Goal: Transaction & Acquisition: Book appointment/travel/reservation

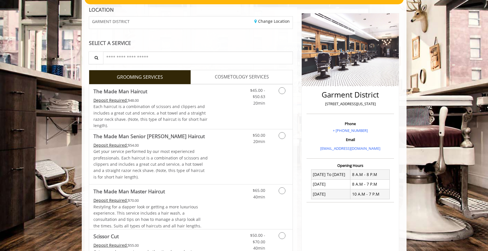
scroll to position [87, 0]
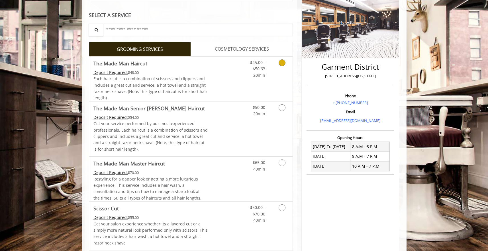
click at [281, 63] on icon "Grooming services" at bounding box center [281, 62] width 7 height 7
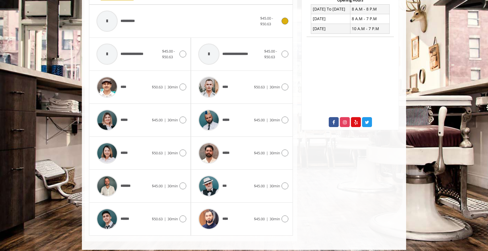
scroll to position [230, 0]
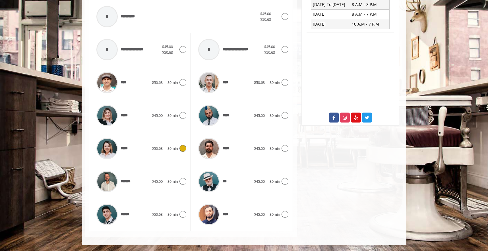
click at [181, 146] on icon at bounding box center [183, 148] width 7 height 7
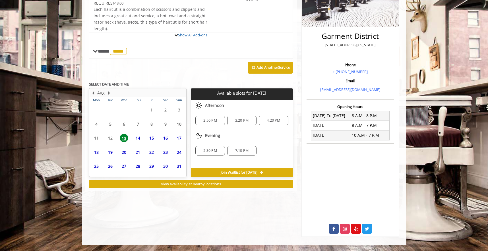
scroll to position [125, 0]
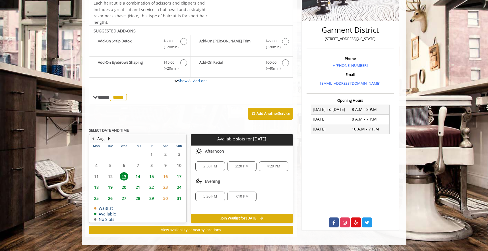
click at [218, 169] on div "2:50 PM" at bounding box center [210, 167] width 29 height 10
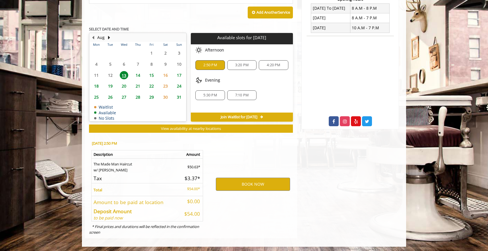
scroll to position [227, 0]
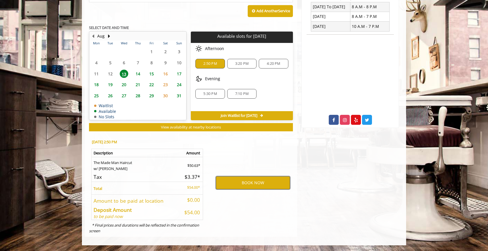
click at [243, 184] on button "BOOK NOW" at bounding box center [253, 182] width 74 height 13
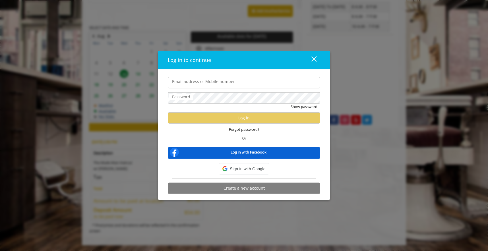
type input "**********"
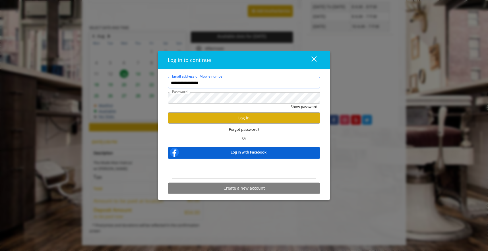
scroll to position [0, 0]
click at [231, 114] on button "Log in" at bounding box center [244, 117] width 153 height 11
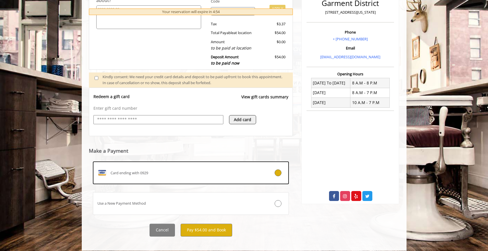
scroll to position [157, 0]
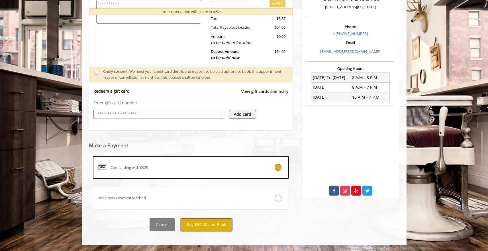
click at [198, 222] on button "Pay $54.00 and Book" at bounding box center [206, 225] width 52 height 13
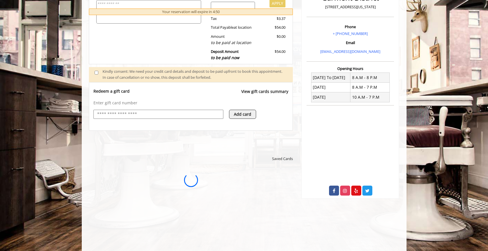
scroll to position [0, 0]
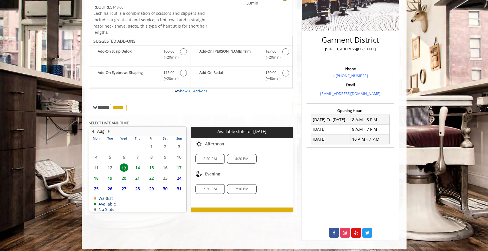
scroll to position [118, 0]
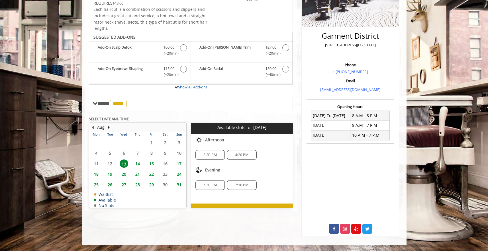
click at [210, 154] on span "3:20 PM" at bounding box center [209, 155] width 13 height 5
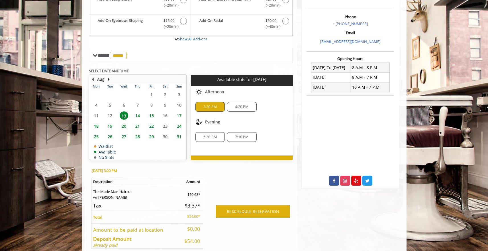
scroll to position [196, 0]
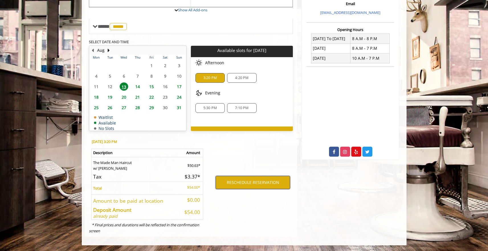
click at [252, 185] on button "RESCHEDULE RESERVATION" at bounding box center [252, 182] width 74 height 13
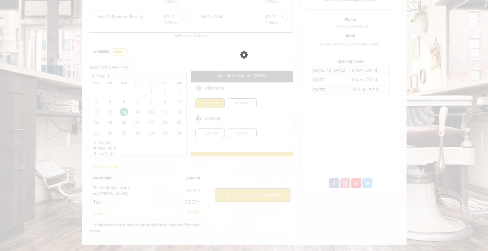
scroll to position [164, 0]
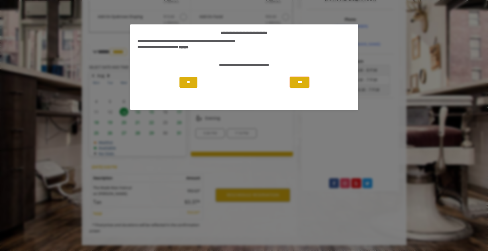
click at [304, 81] on button "***" at bounding box center [299, 82] width 19 height 11
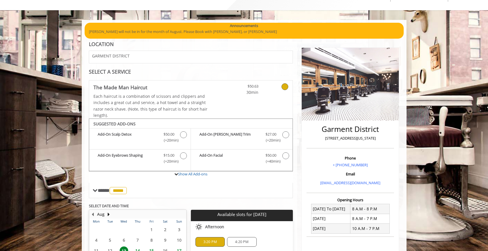
scroll to position [25, 0]
